Goal: Check status: Check status

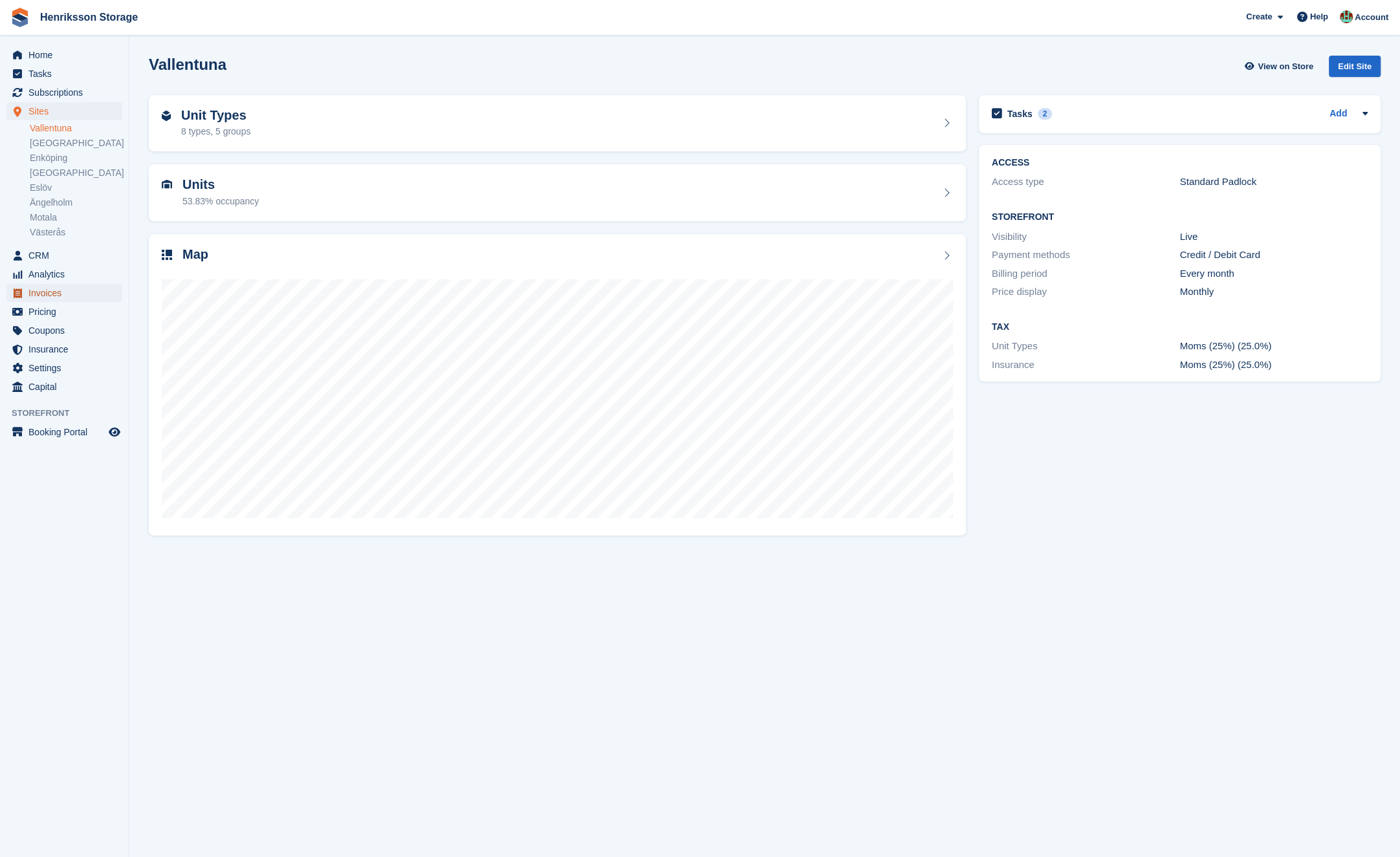
click at [63, 289] on span "Invoices" at bounding box center [67, 293] width 78 height 18
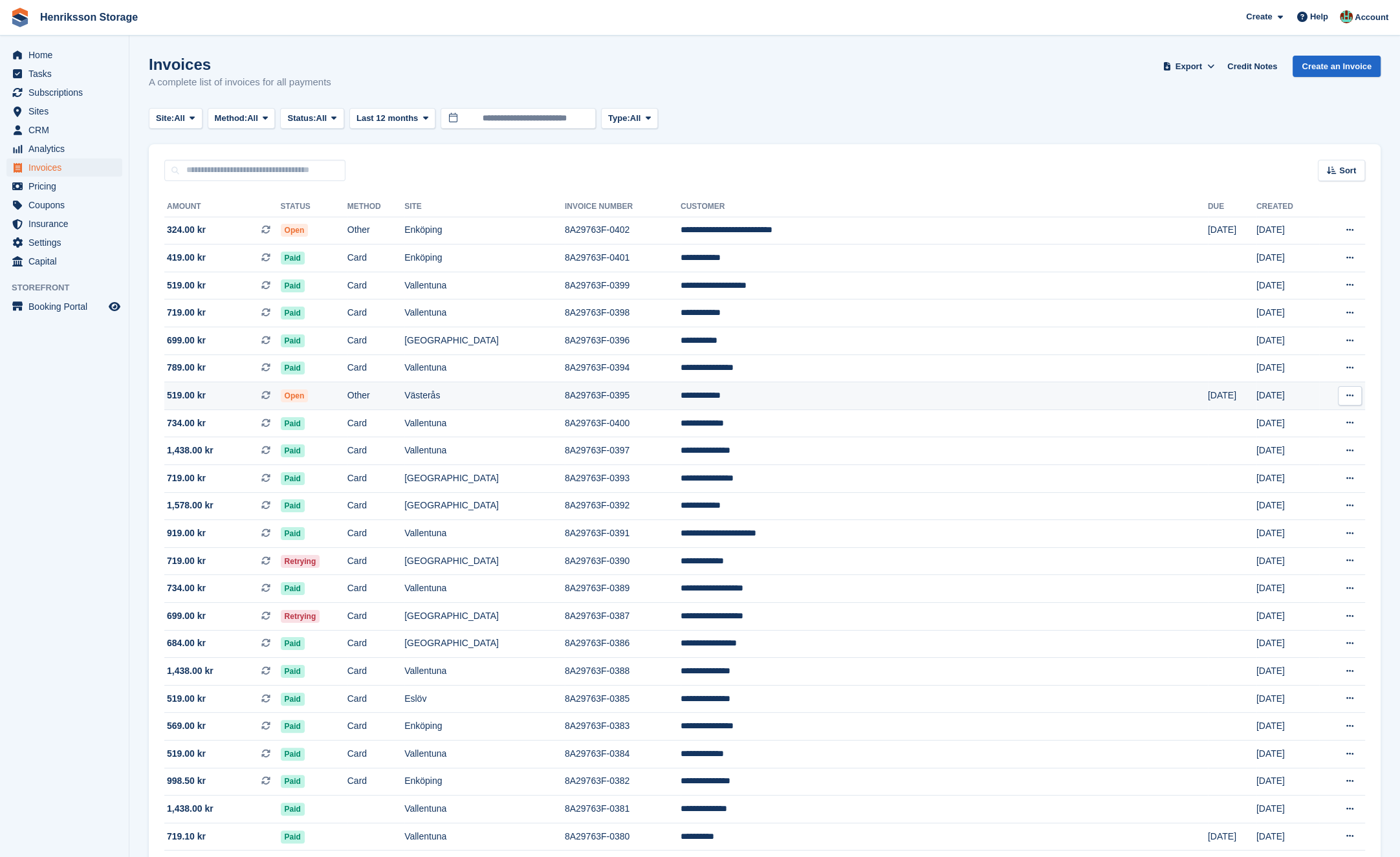
click at [404, 393] on td "Other" at bounding box center [376, 396] width 57 height 28
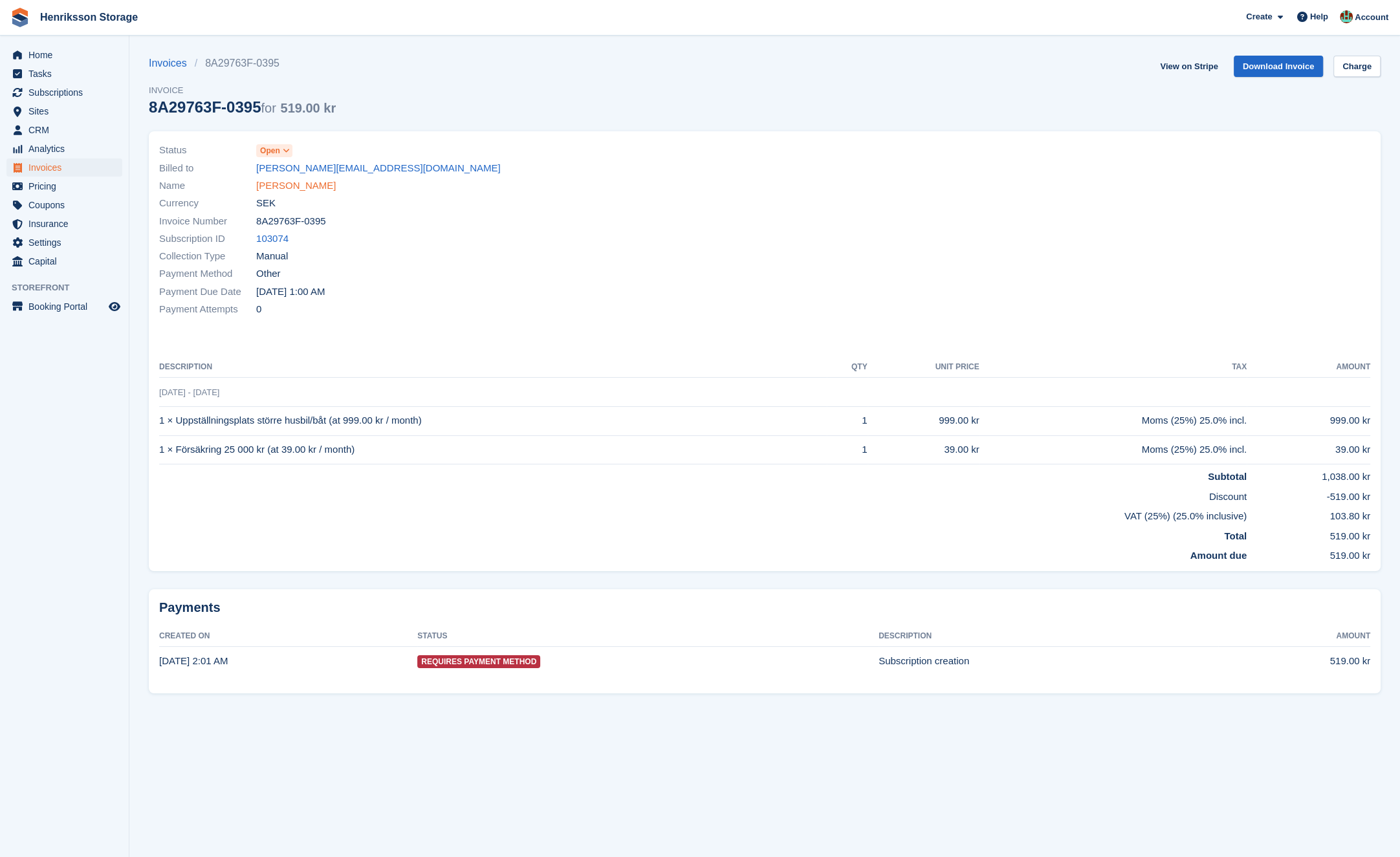
click at [289, 183] on link "[PERSON_NAME]" at bounding box center [296, 186] width 79 height 15
click at [292, 184] on link "[PERSON_NAME]" at bounding box center [296, 186] width 79 height 15
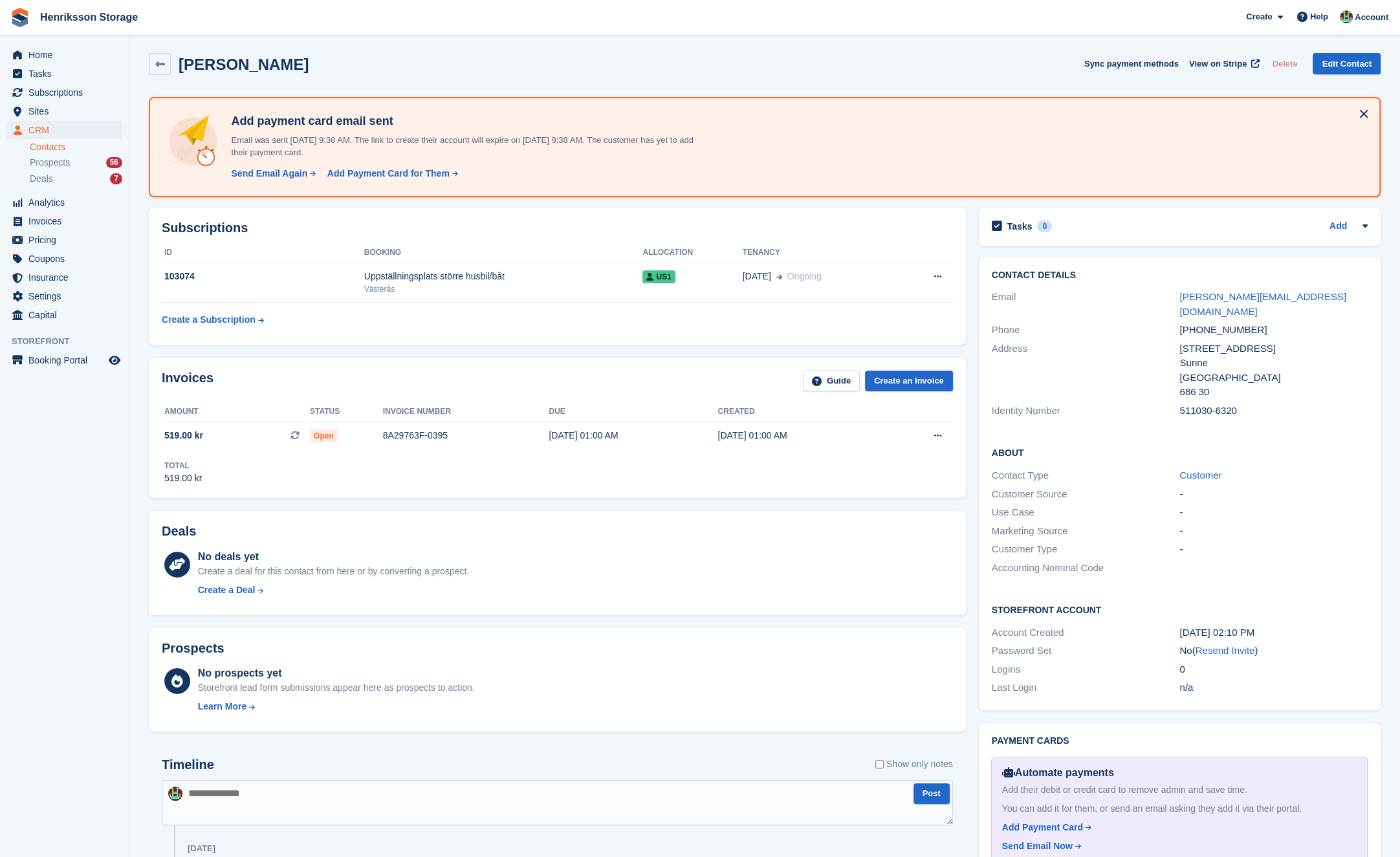
scroll to position [3, 0]
click at [57, 89] on span "Subscriptions" at bounding box center [67, 92] width 78 height 18
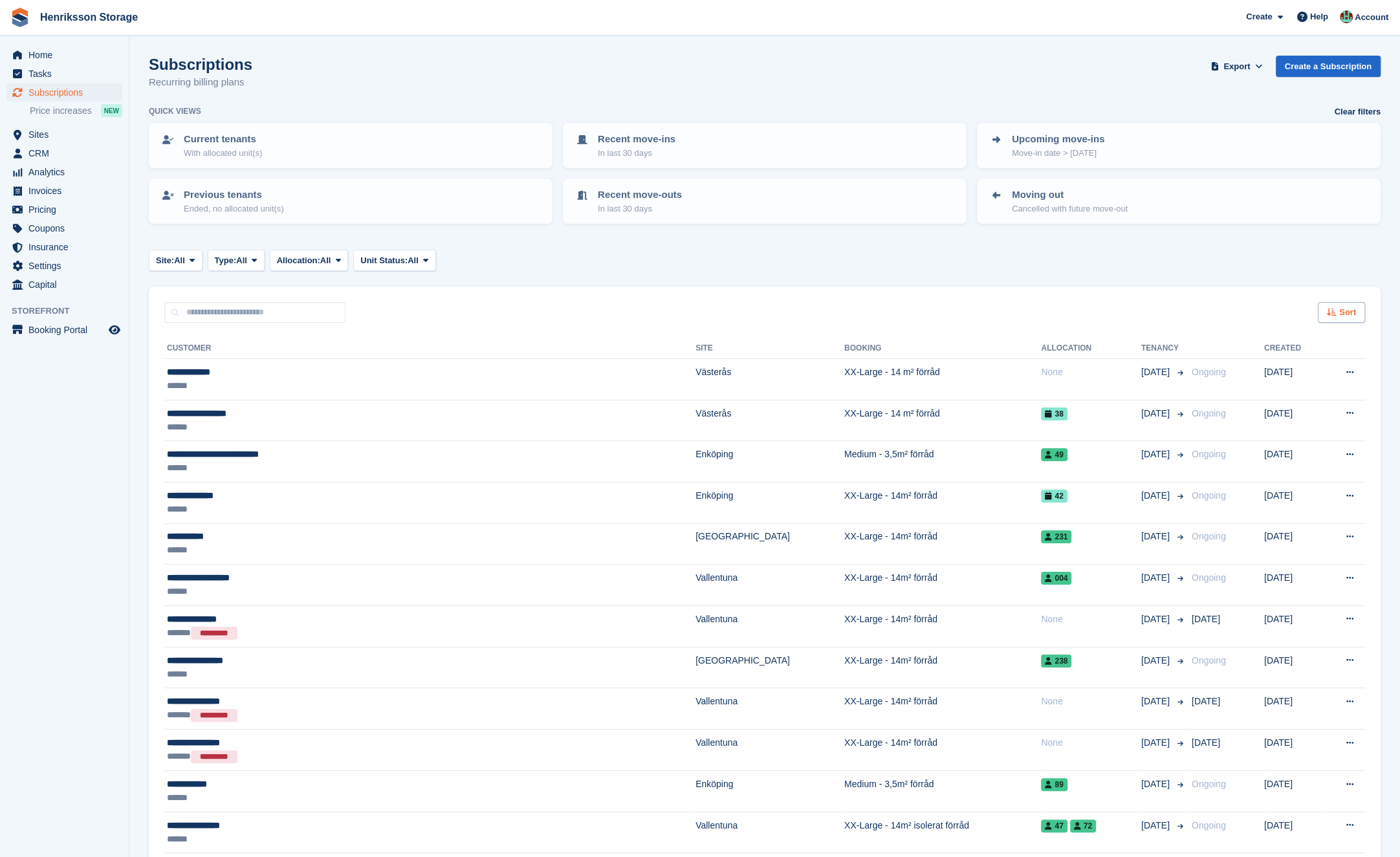
drag, startPoint x: 1362, startPoint y: 300, endPoint x: 1353, endPoint y: 312, distance: 15.0
click at [1360, 302] on div "Sort Sort by Customer name Date created Move in date Move out date Created (old…" at bounding box center [764, 305] width 1232 height 37
click at [1350, 313] on span "Sort" at bounding box center [1347, 313] width 17 height 13
click at [1297, 393] on span "Move in date" at bounding box center [1287, 393] width 52 height 10
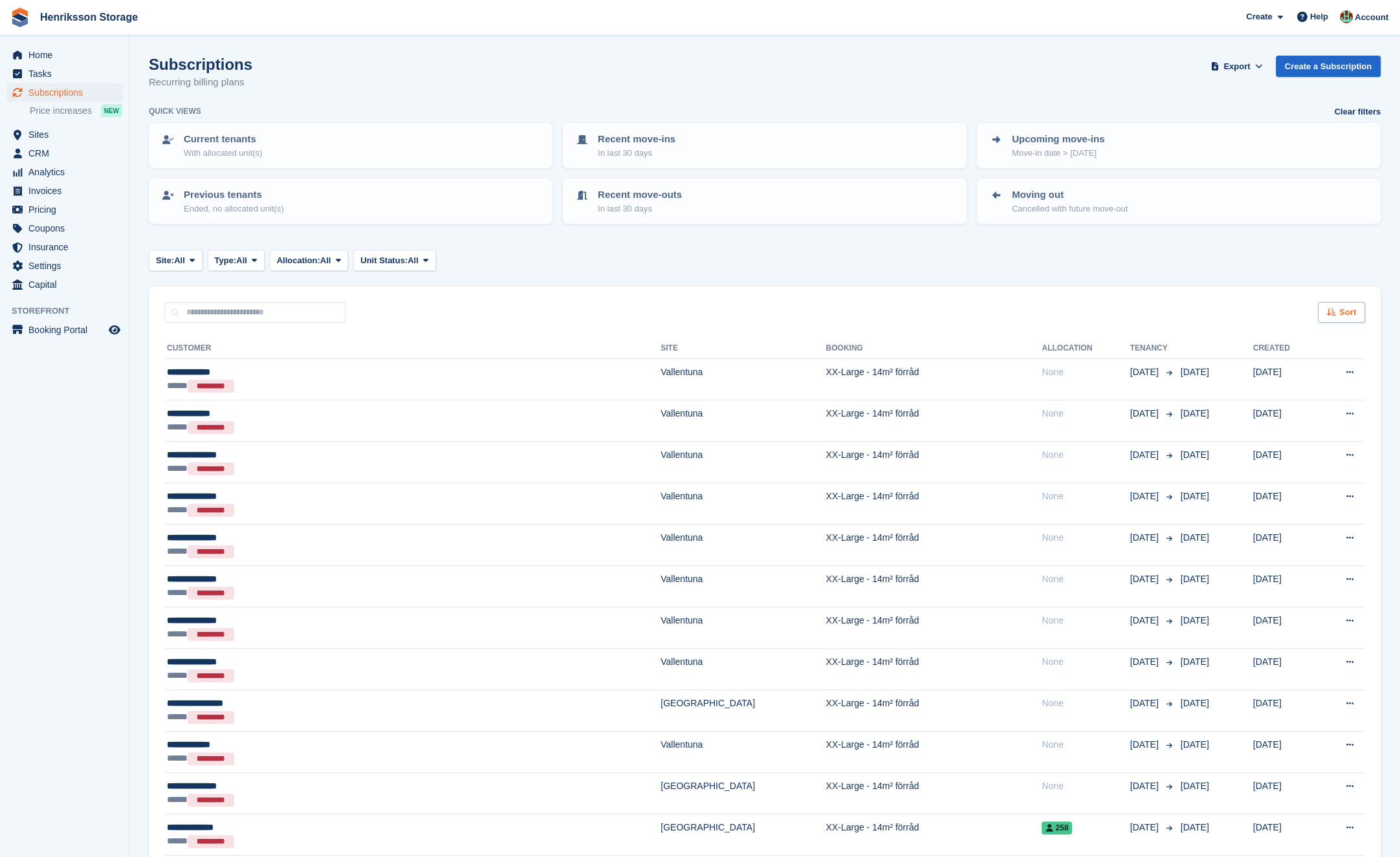
click at [1334, 317] on div "Sort" at bounding box center [1342, 313] width 48 height 21
click at [1278, 463] on span "Move in (newest first)" at bounding box center [1306, 463] width 93 height 10
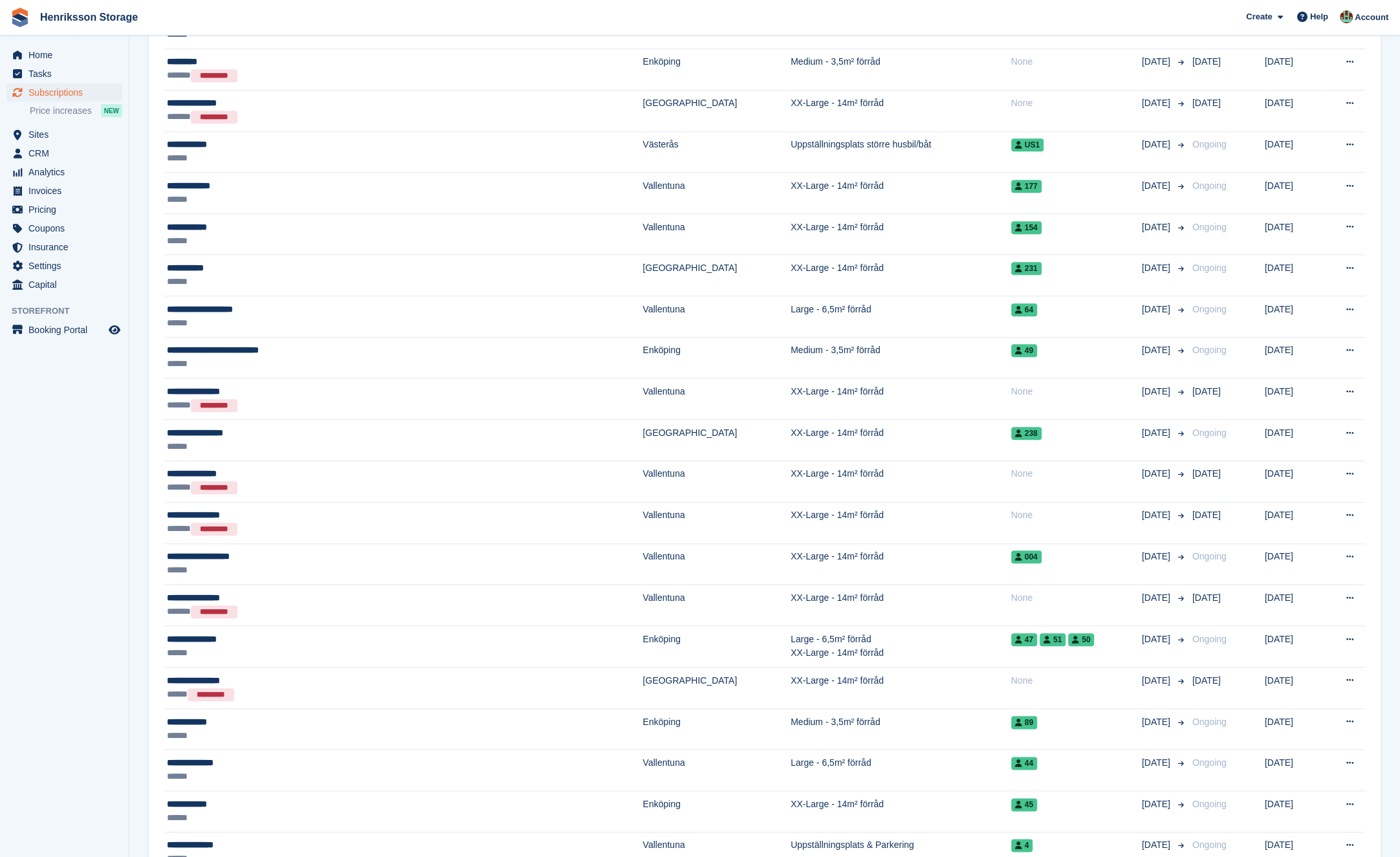
scroll to position [1236, 0]
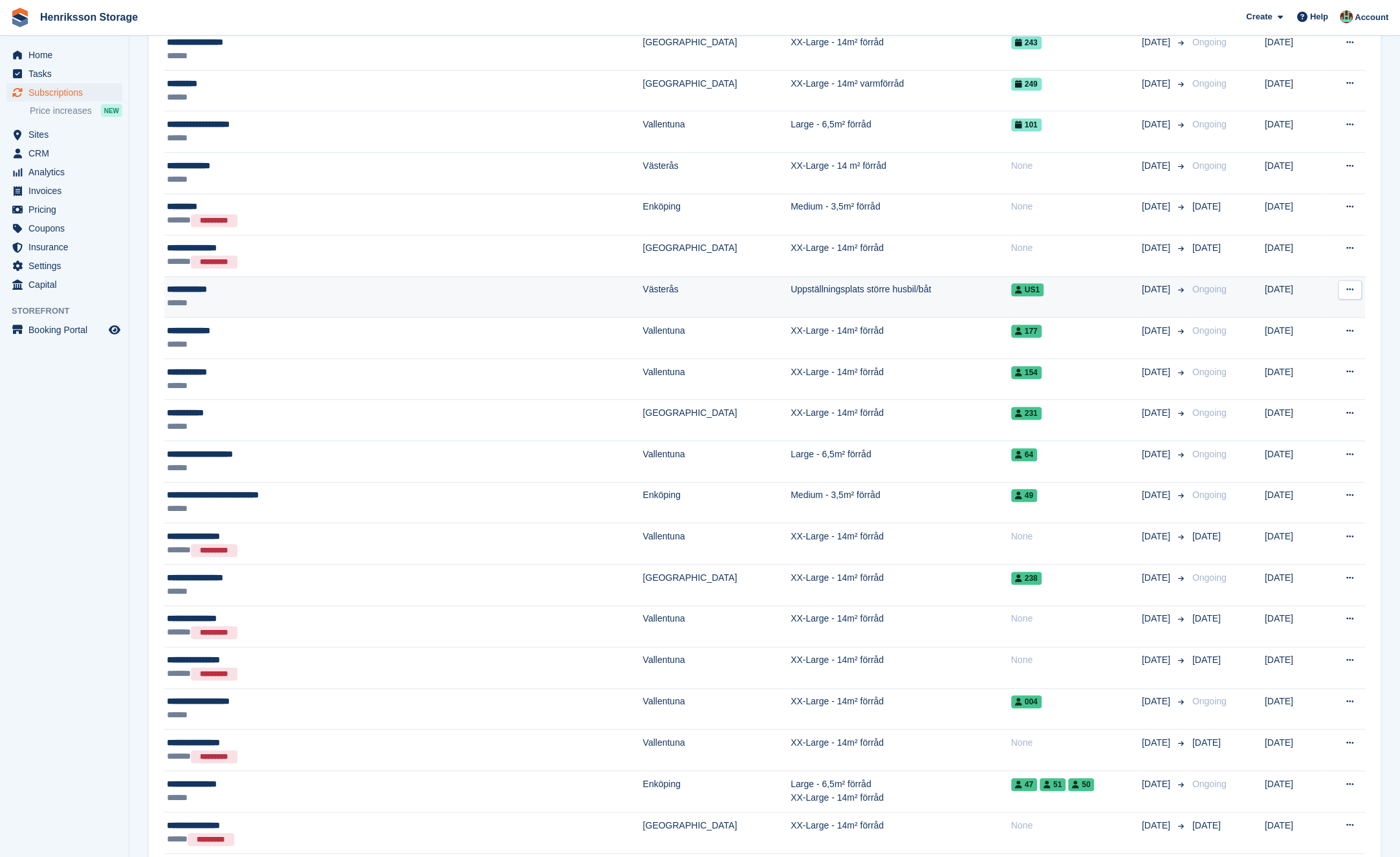
click at [790, 302] on td "Uppställningsplats större husbil/båt" at bounding box center [901, 297] width 221 height 41
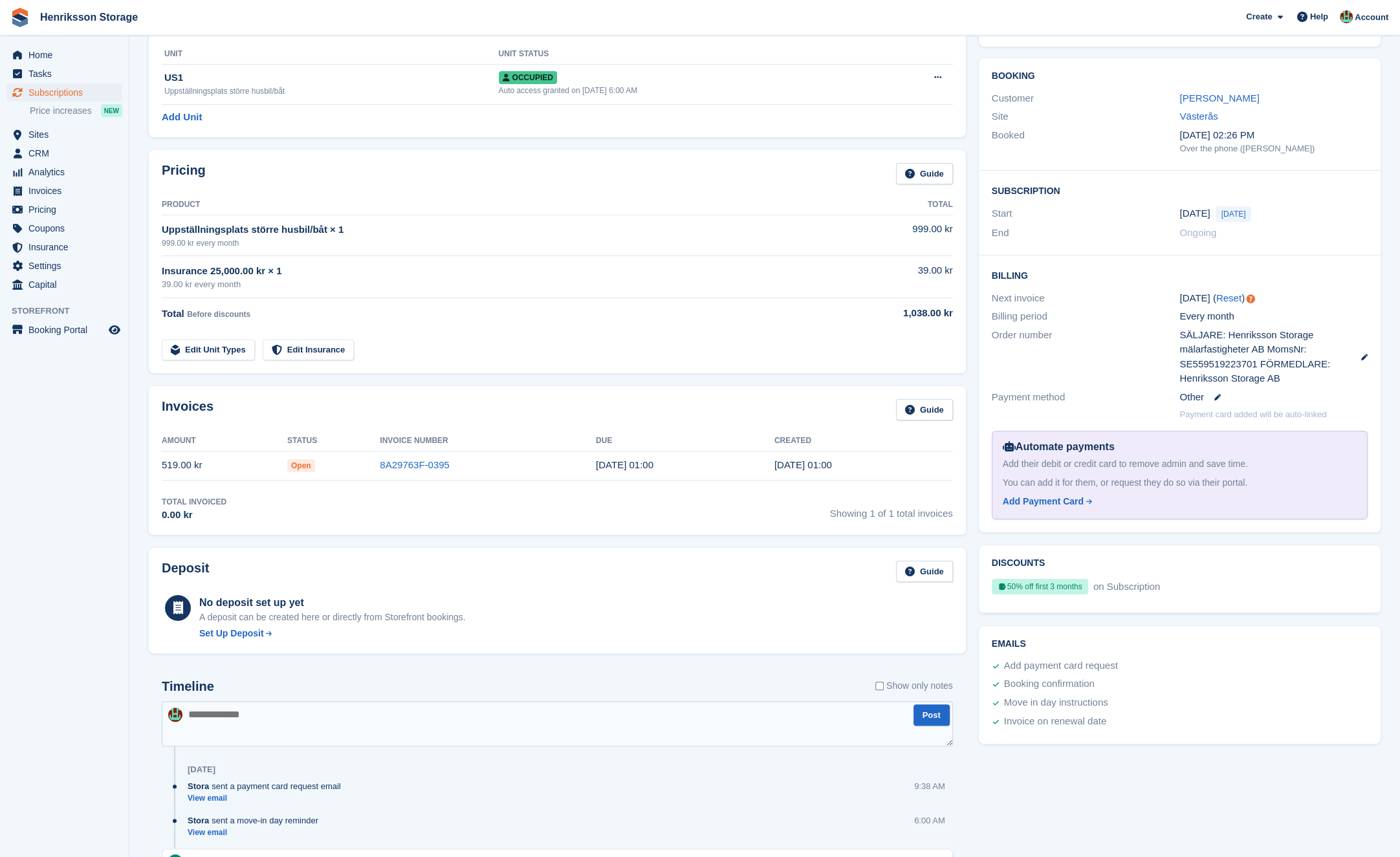
scroll to position [363, 0]
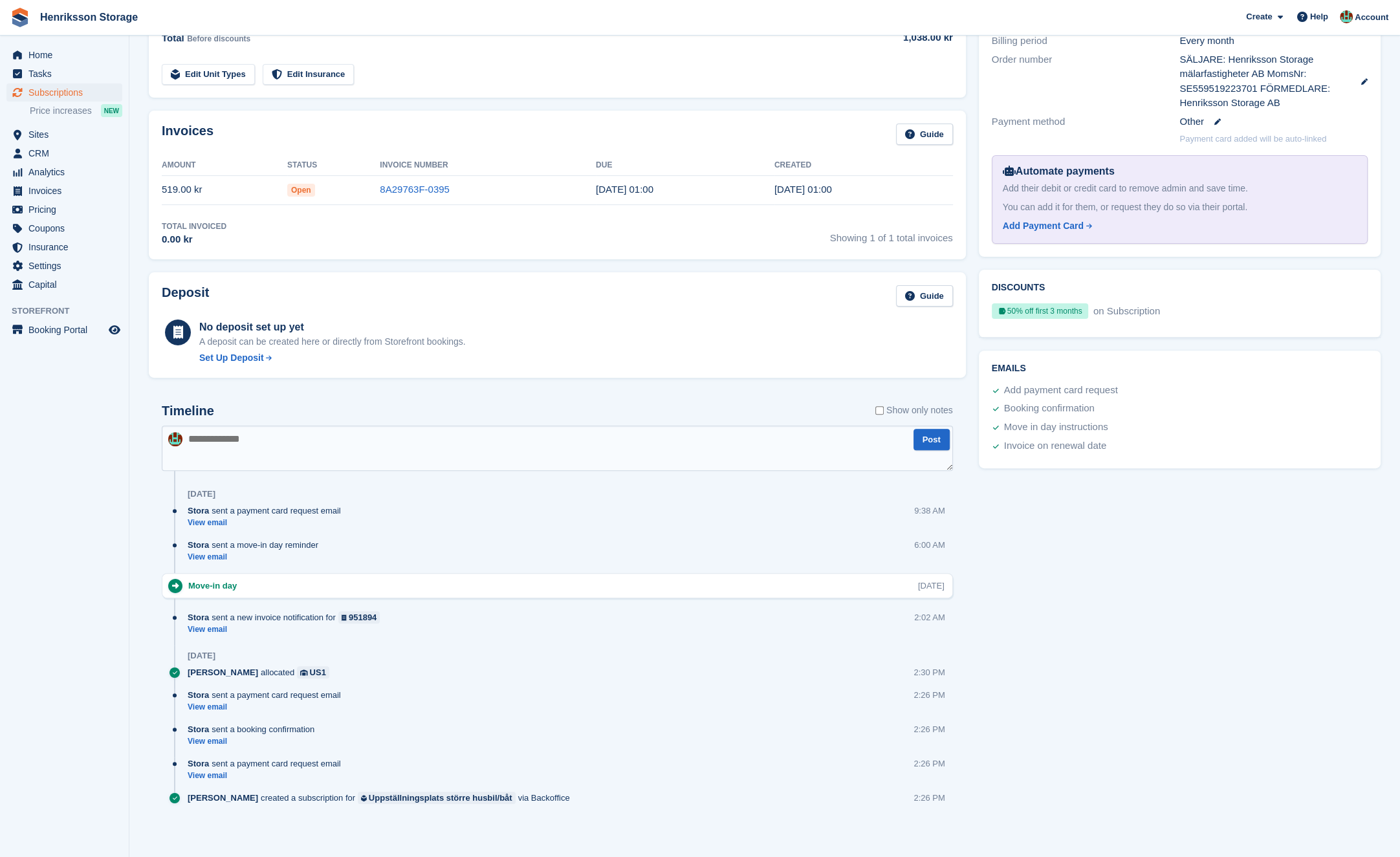
drag, startPoint x: 440, startPoint y: 337, endPoint x: 404, endPoint y: 328, distance: 37.1
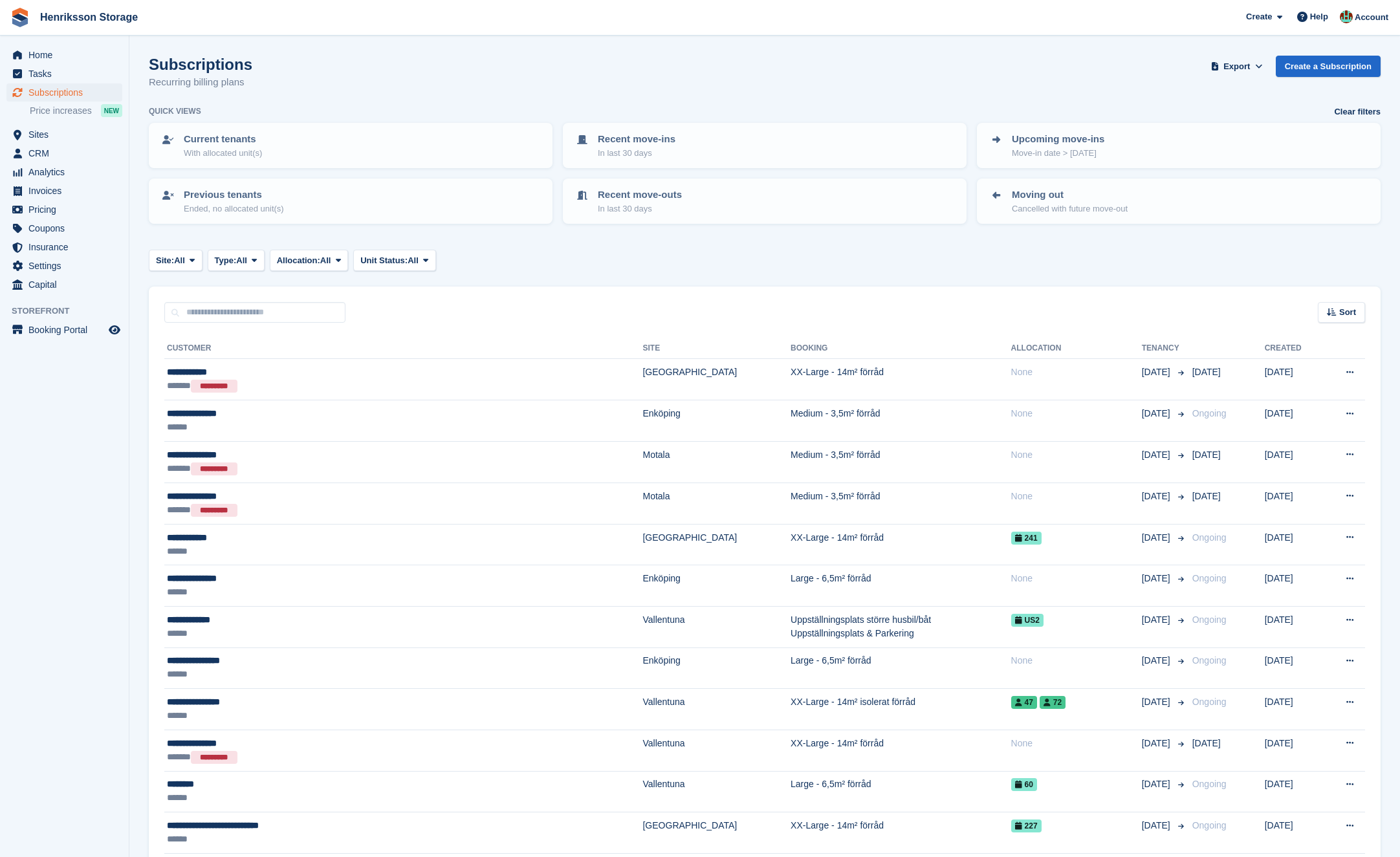
scroll to position [1235, 0]
